Goal: Find specific page/section: Find specific page/section

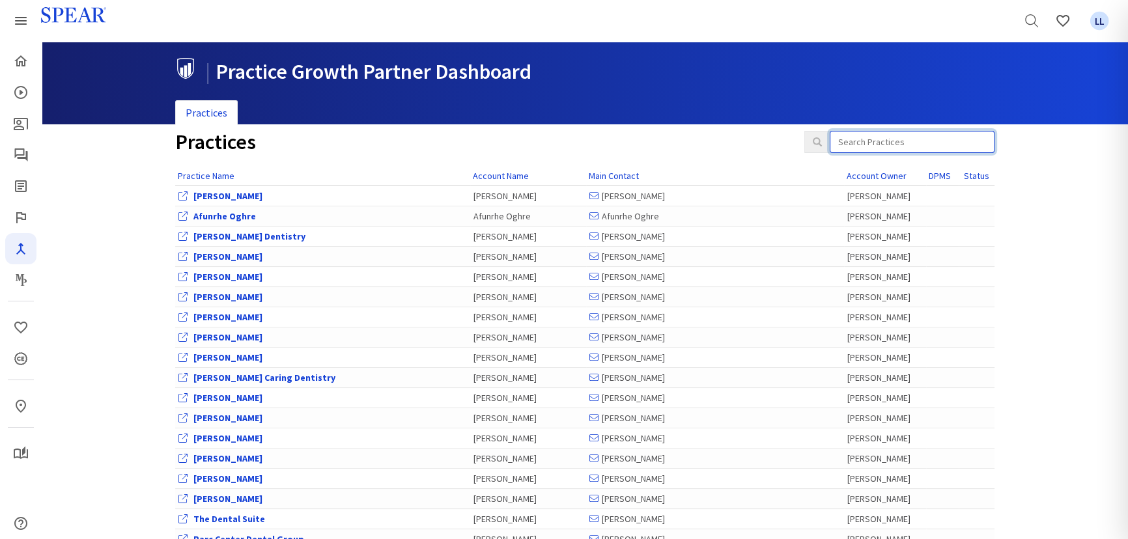
click at [897, 139] on input "search" at bounding box center [912, 142] width 165 height 22
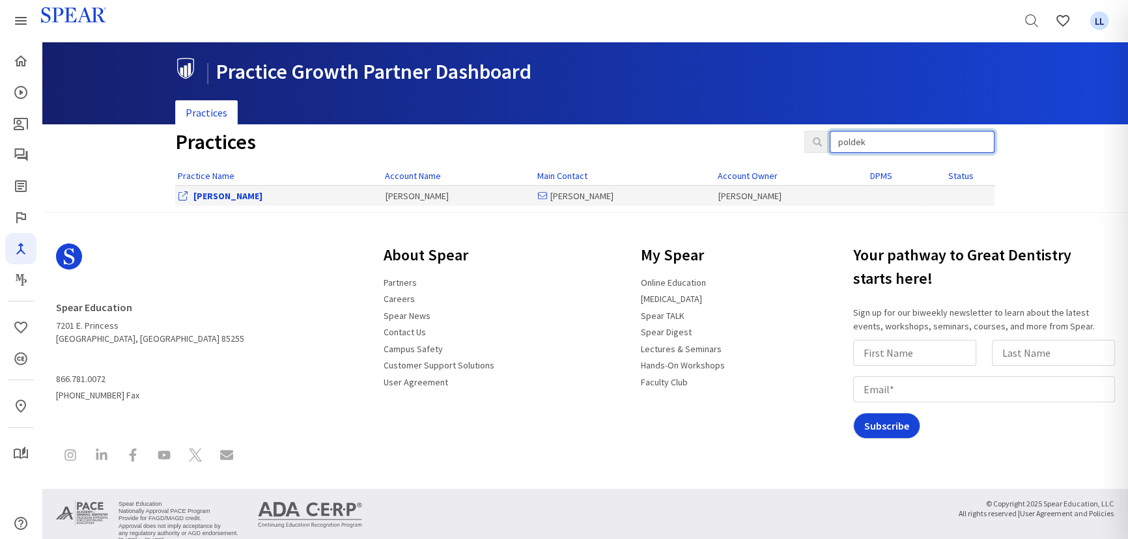
type input "poldek"
click at [230, 190] on link "[PERSON_NAME]" at bounding box center [227, 196] width 69 height 12
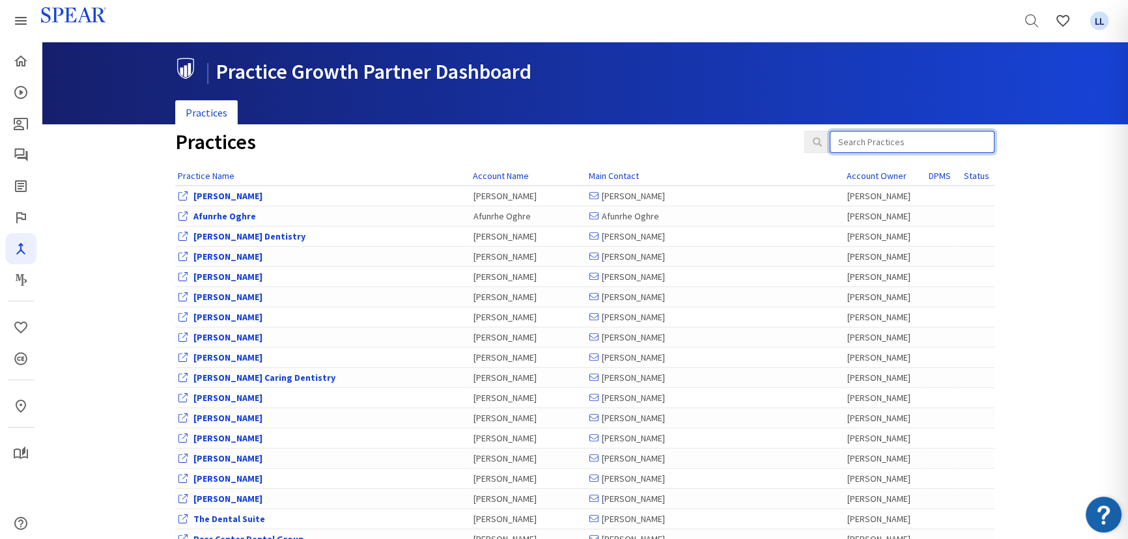
click at [894, 141] on input "search" at bounding box center [912, 142] width 165 height 22
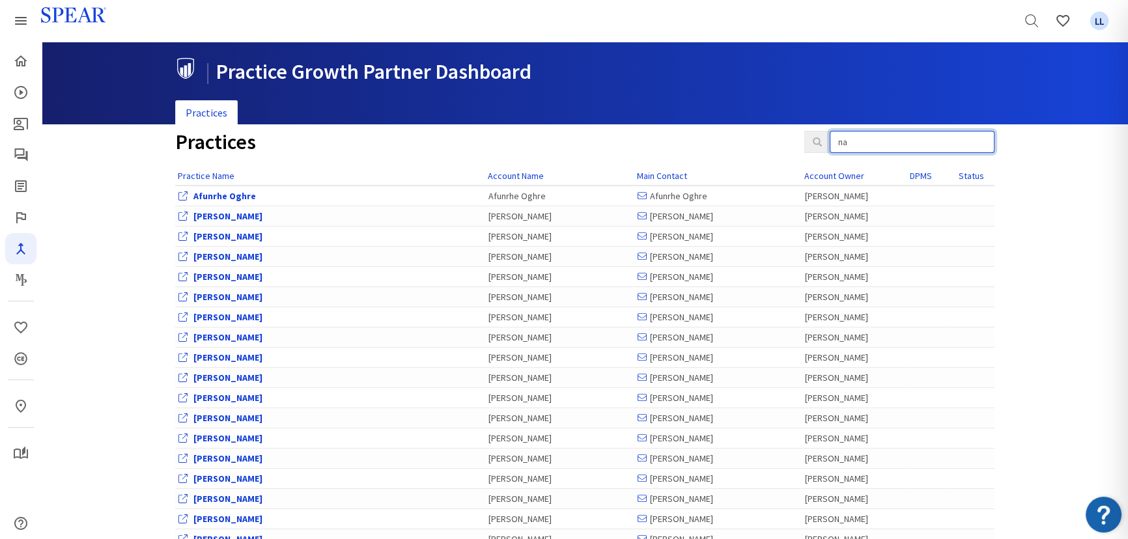
type input "n"
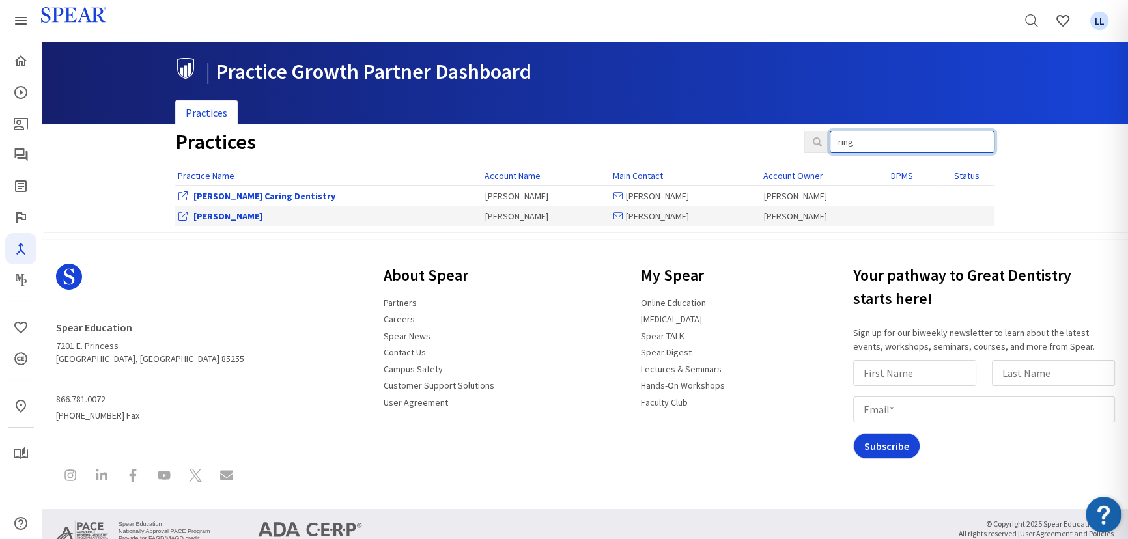
type input "ring"
click at [235, 219] on link "[PERSON_NAME]" at bounding box center [227, 216] width 69 height 12
